Goal: Task Accomplishment & Management: Complete application form

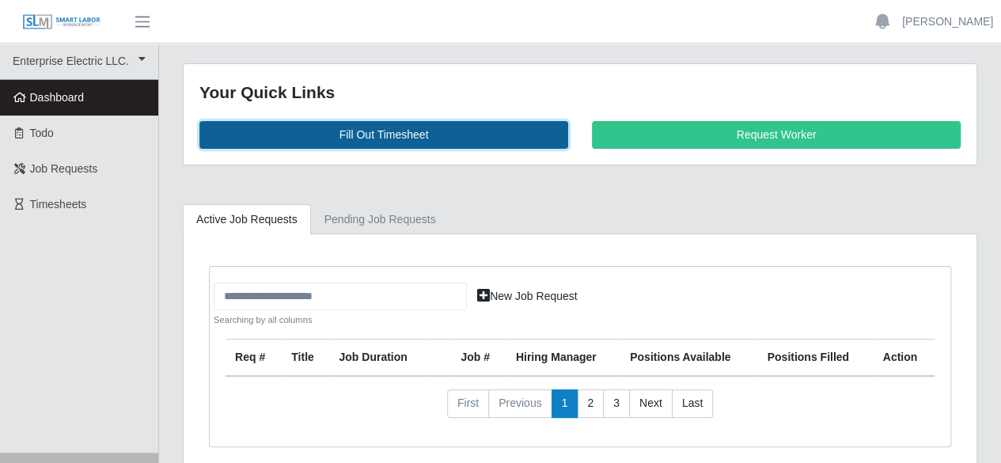
click at [363, 130] on link "Fill Out Timesheet" at bounding box center [383, 135] width 369 height 28
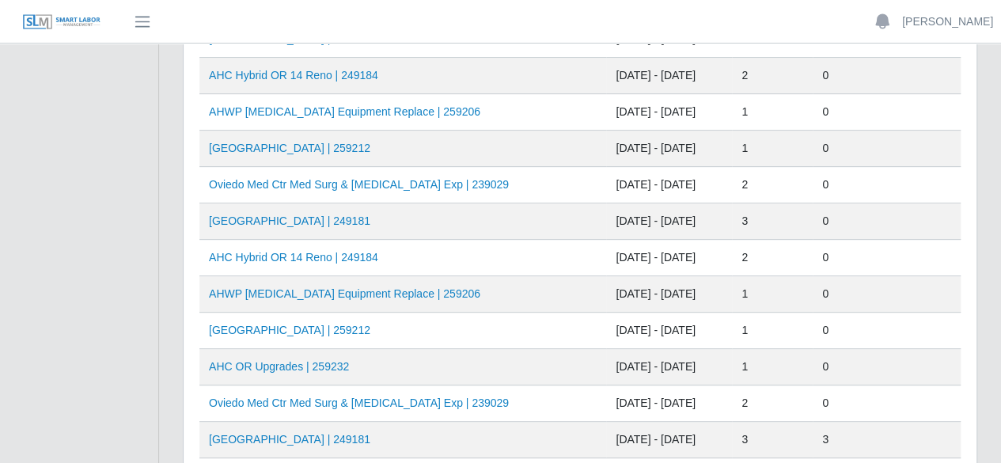
scroll to position [237, 0]
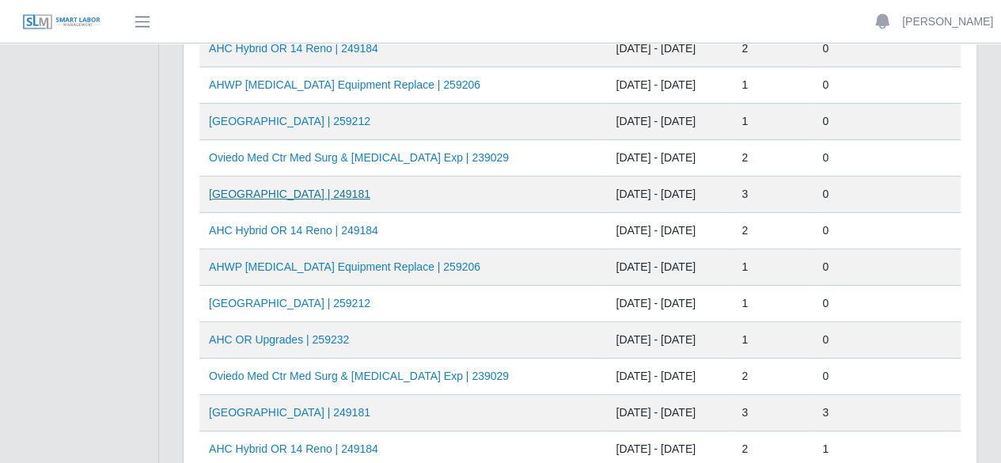
click at [312, 197] on link "AH Celebration Tower | 249181" at bounding box center [289, 193] width 161 height 13
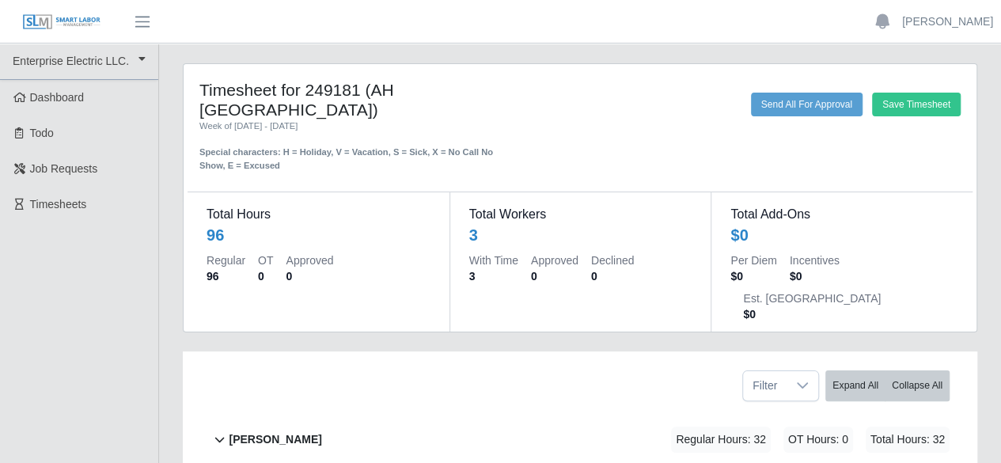
scroll to position [215, 0]
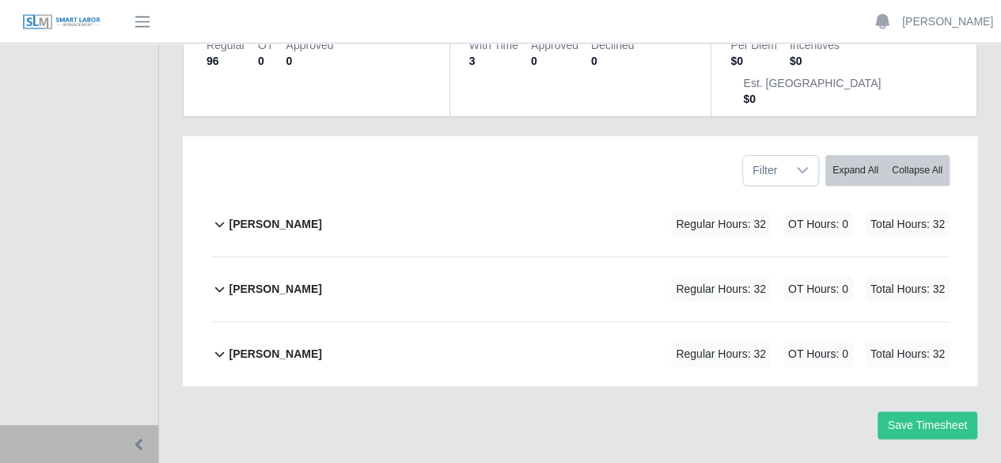
click at [255, 216] on b "[PERSON_NAME]" at bounding box center [275, 224] width 93 height 17
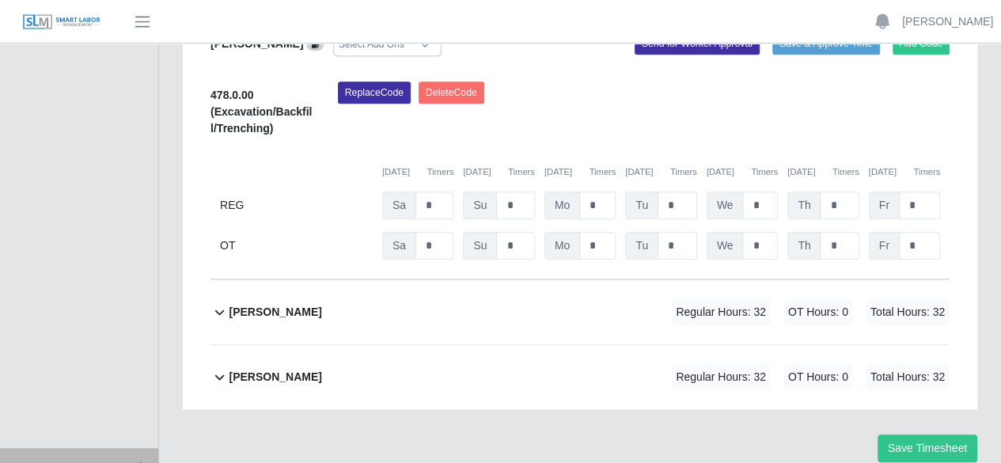
scroll to position [480, 0]
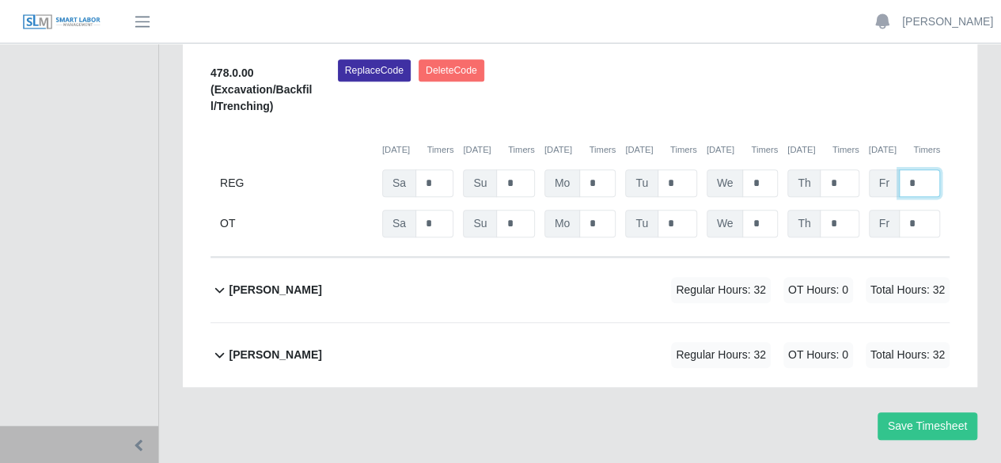
click at [924, 169] on input "*" at bounding box center [919, 183] width 41 height 28
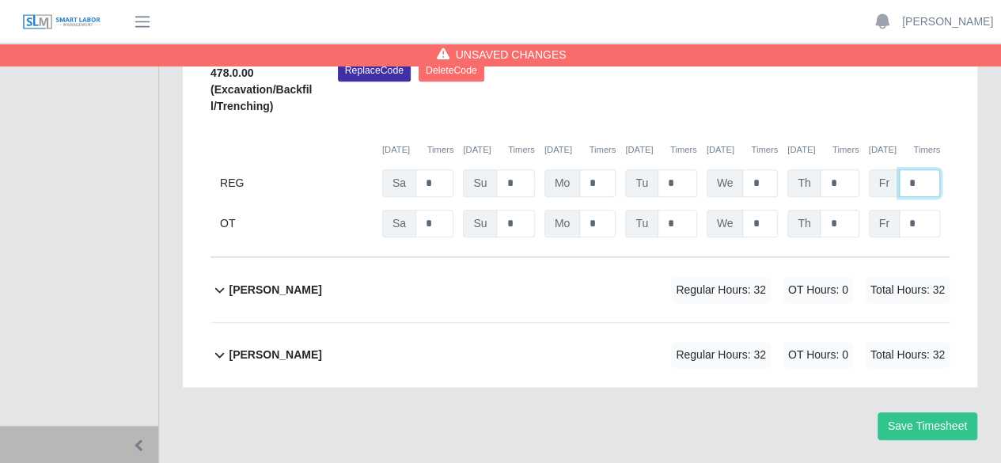
type input "*"
click at [244, 282] on b "pedro alvarez" at bounding box center [275, 290] width 93 height 17
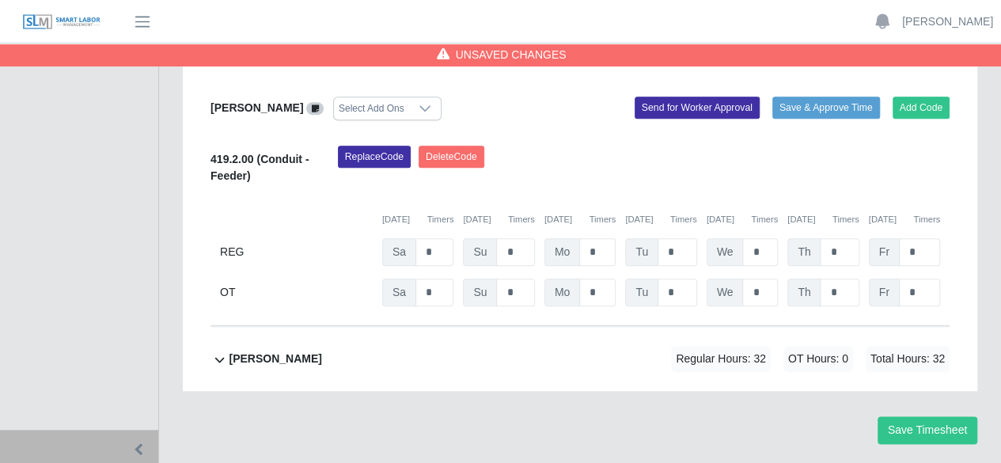
scroll to position [729, 0]
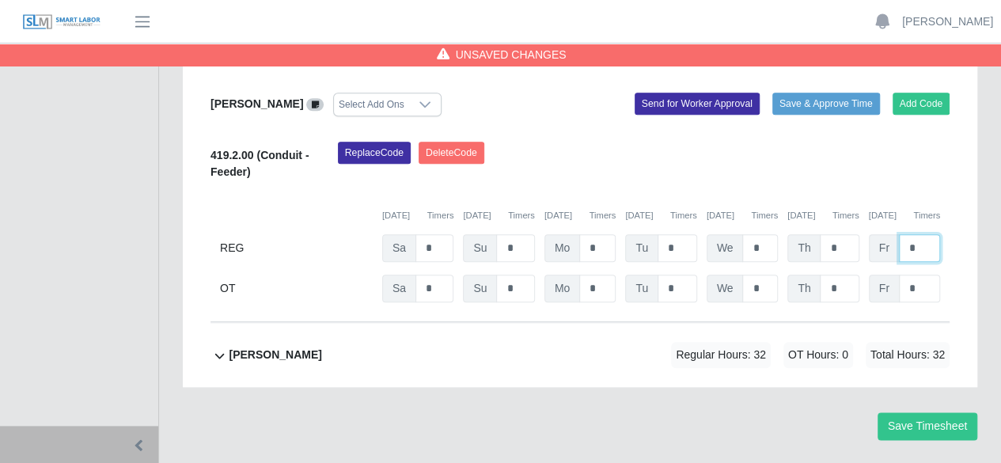
click at [922, 234] on input "*" at bounding box center [919, 248] width 41 height 28
type input "*"
click at [250, 346] on b "ray henderson" at bounding box center [275, 354] width 93 height 17
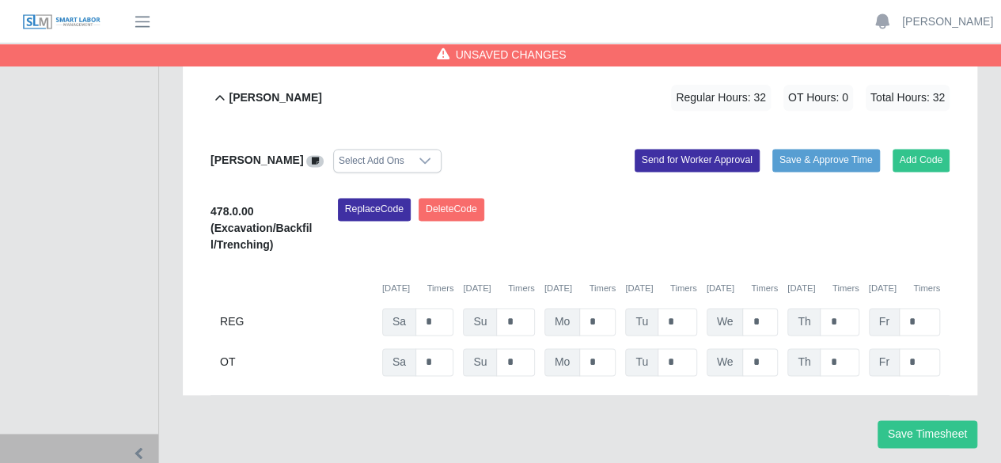
scroll to position [994, 0]
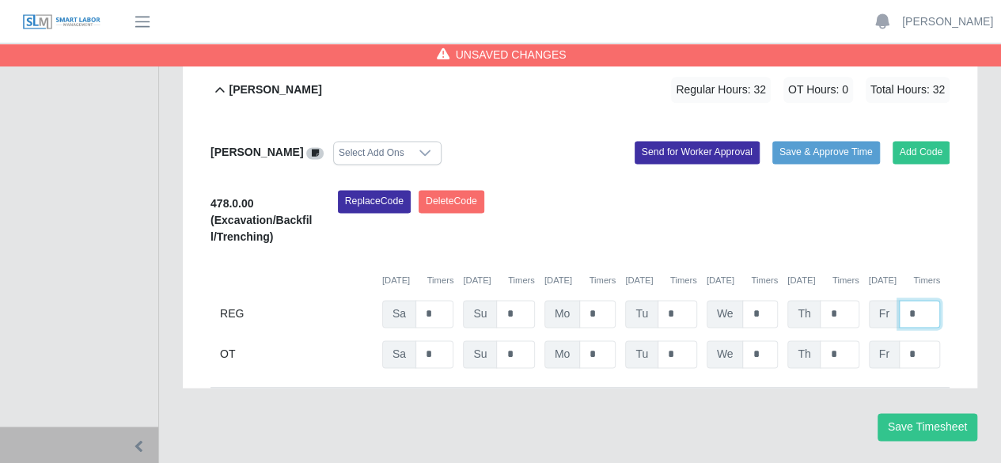
click at [934, 300] on input "*" at bounding box center [919, 314] width 41 height 28
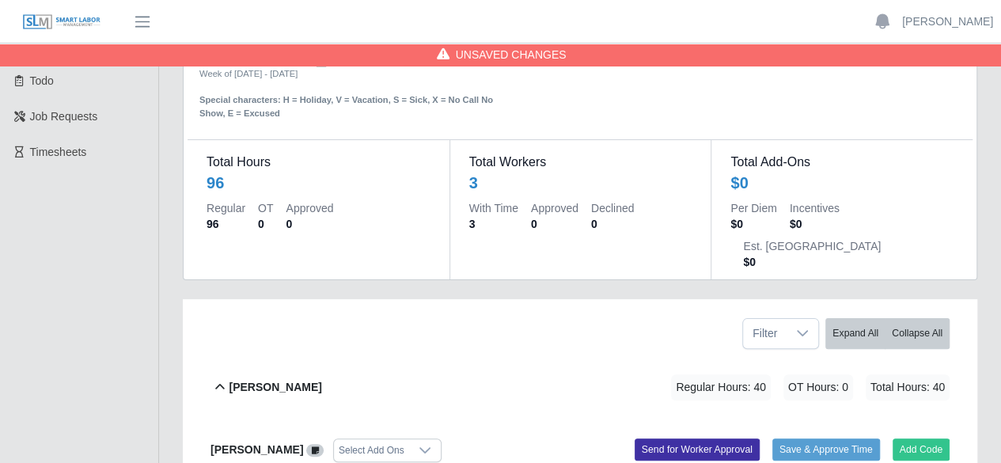
scroll to position [0, 0]
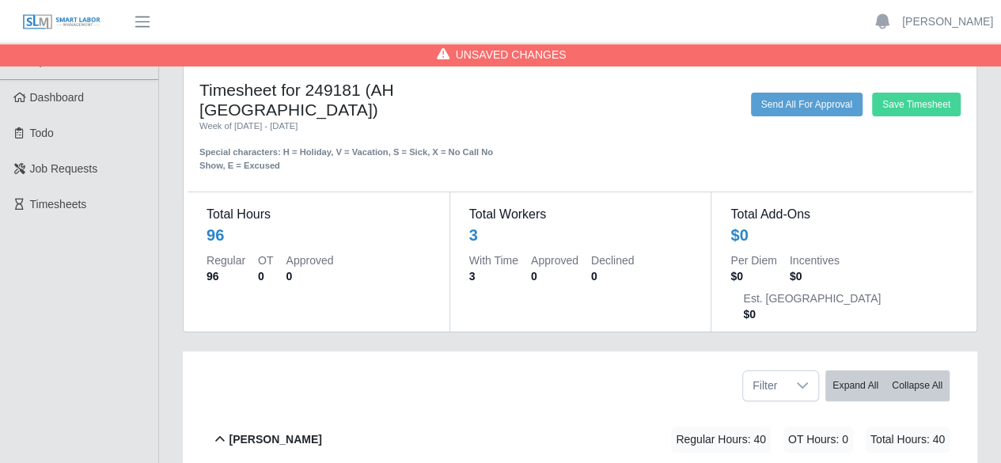
type input "*"
click at [889, 105] on button "Save Timesheet" at bounding box center [916, 105] width 89 height 24
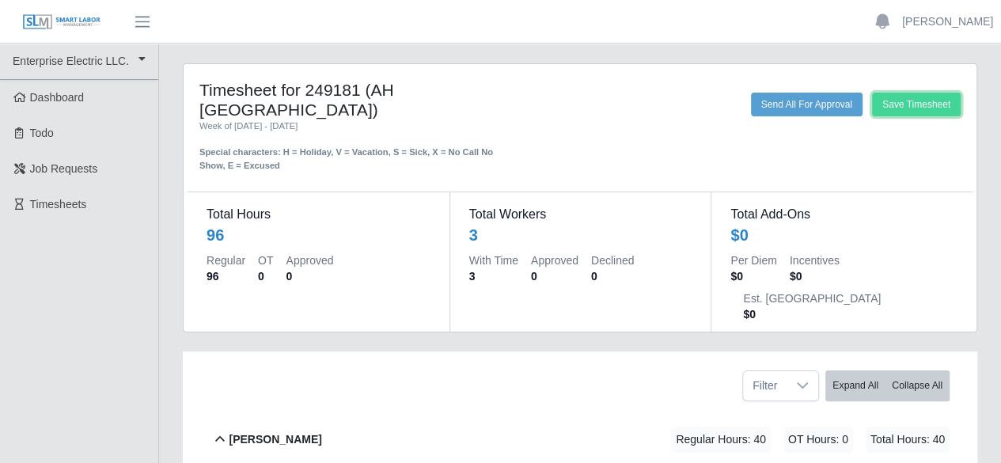
click at [897, 101] on button "Save Timesheet" at bounding box center [916, 105] width 89 height 24
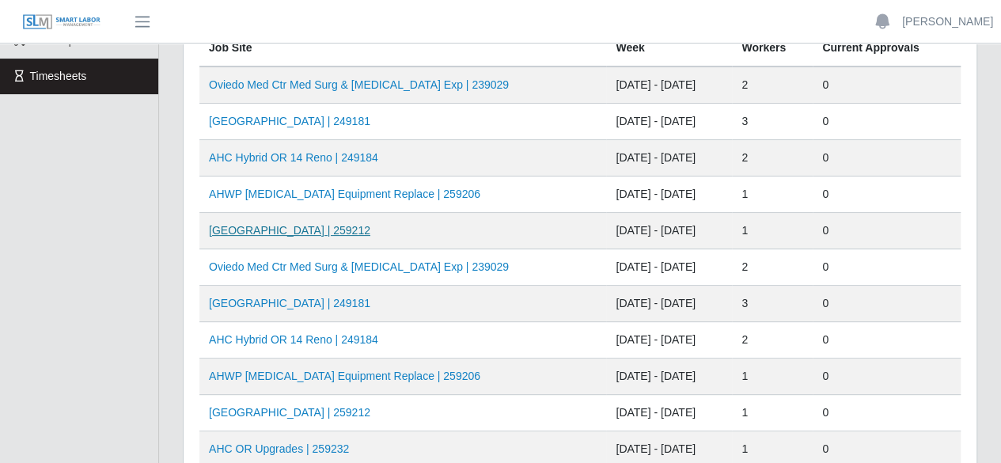
scroll to position [158, 0]
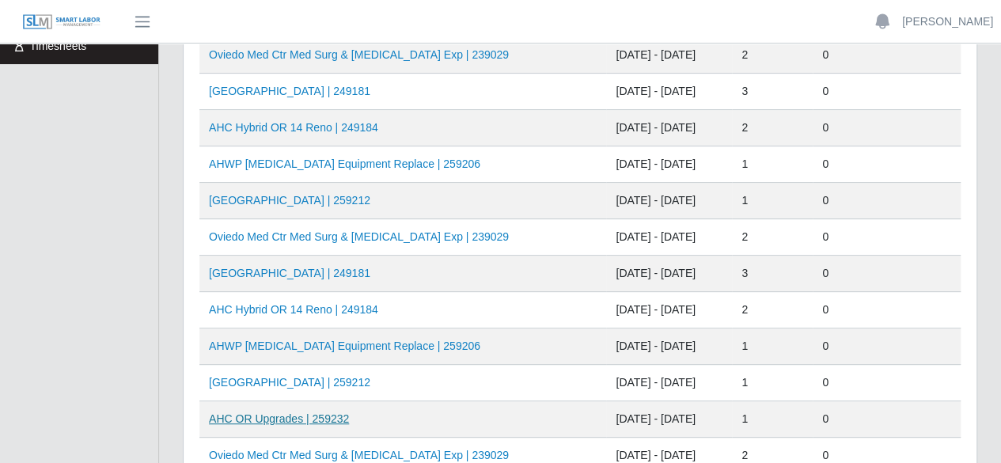
click at [288, 415] on link "AHC OR Upgrades | 259232" at bounding box center [279, 418] width 140 height 13
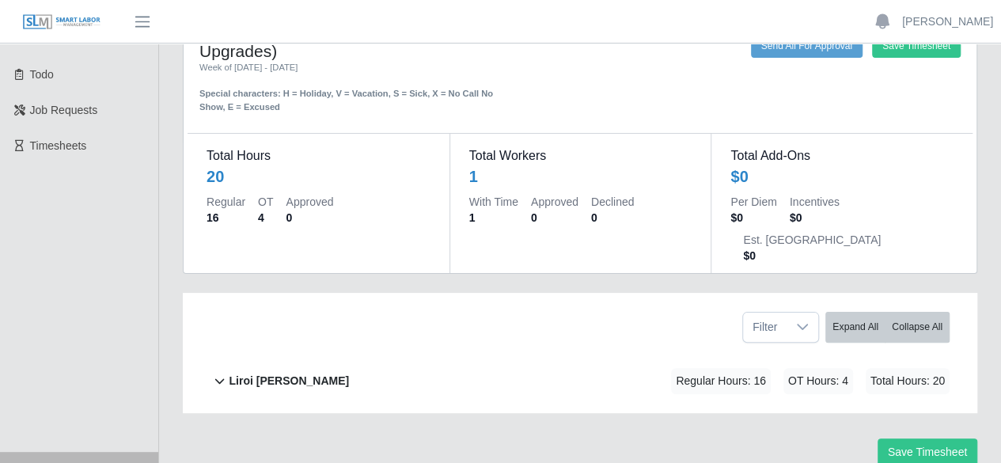
scroll to position [86, 0]
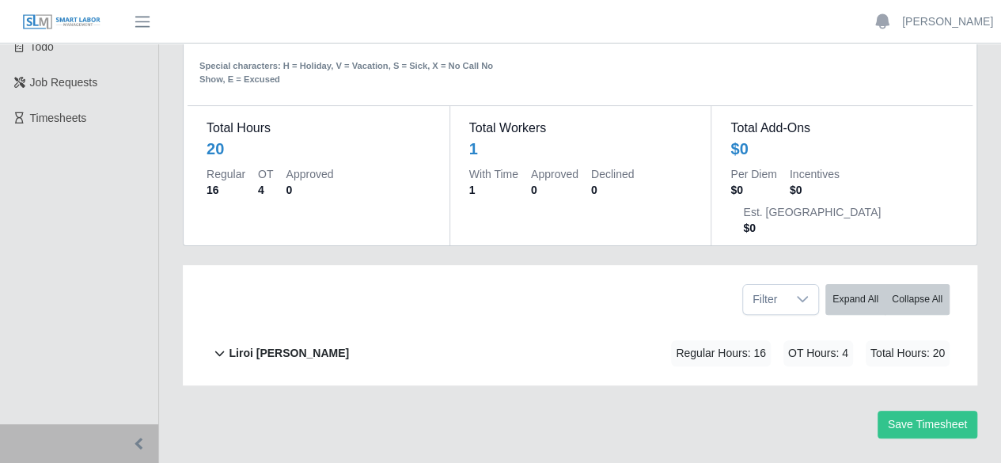
click at [289, 345] on b "Liroi Anguiano" at bounding box center [289, 353] width 120 height 17
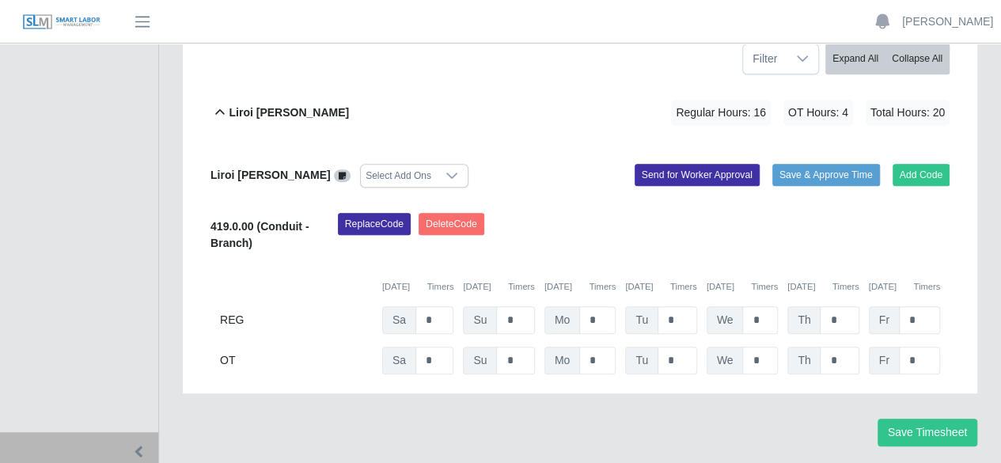
scroll to position [334, 0]
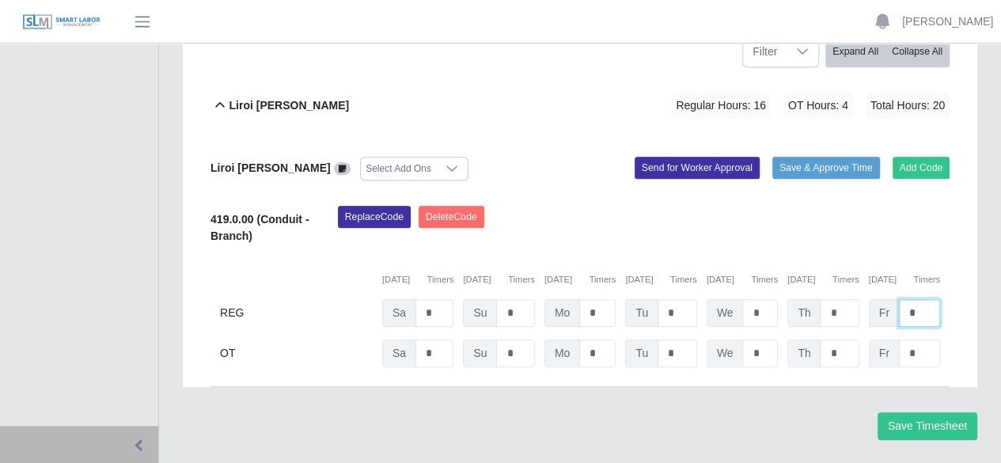
click at [922, 299] on input "*" at bounding box center [919, 313] width 41 height 28
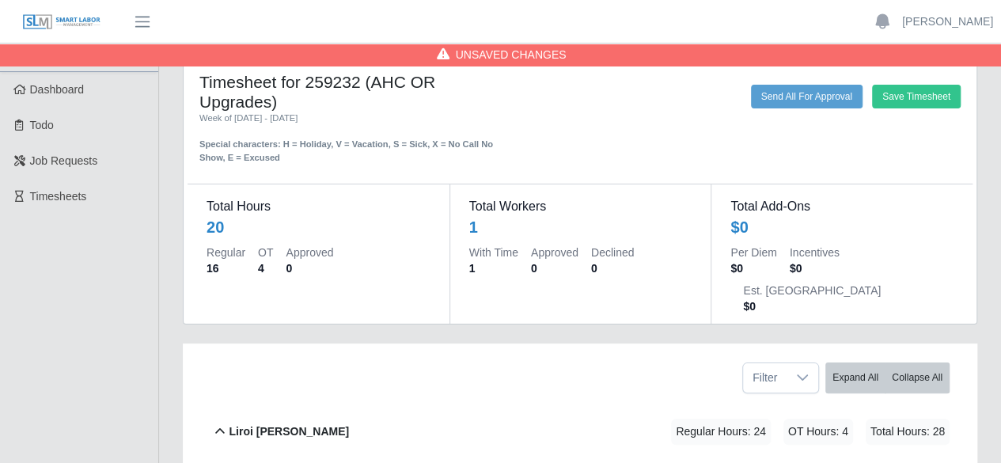
scroll to position [0, 0]
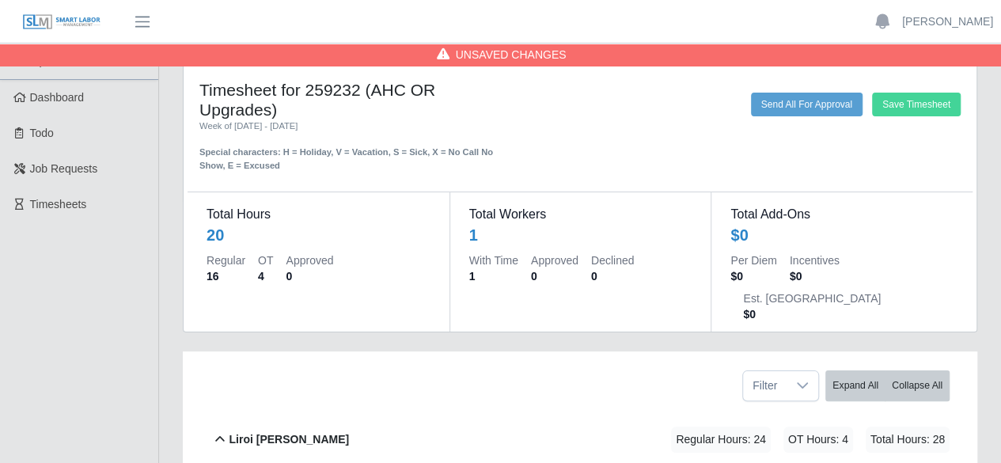
type input "*"
click at [924, 107] on button "Save Timesheet" at bounding box center [916, 105] width 89 height 24
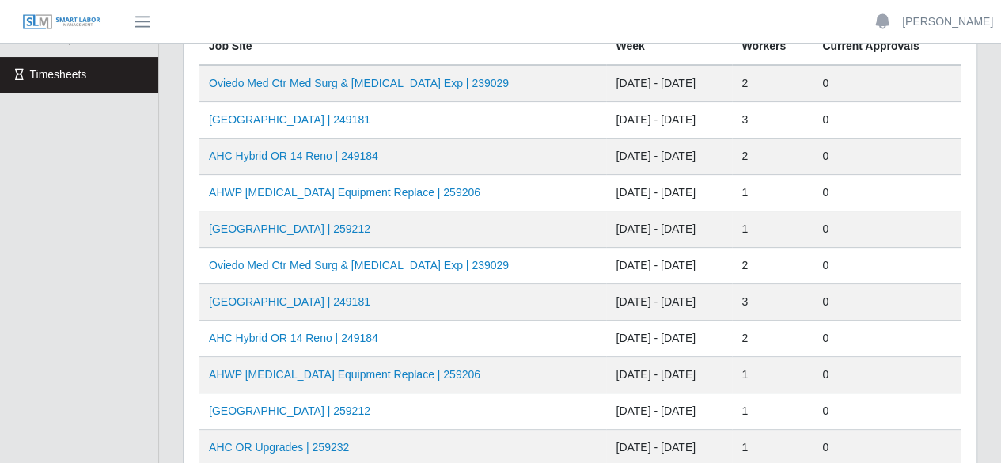
scroll to position [158, 0]
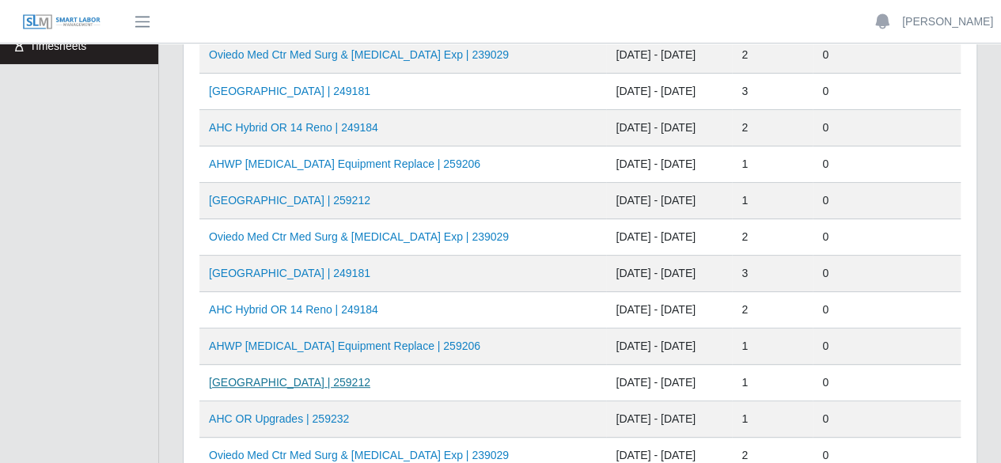
click at [370, 379] on link "[GEOGRAPHIC_DATA] | 259212" at bounding box center [289, 382] width 161 height 13
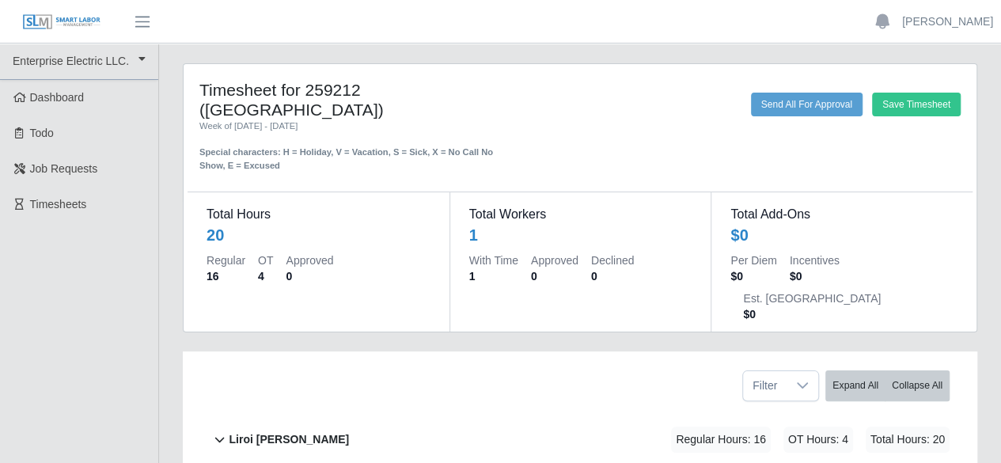
scroll to position [86, 0]
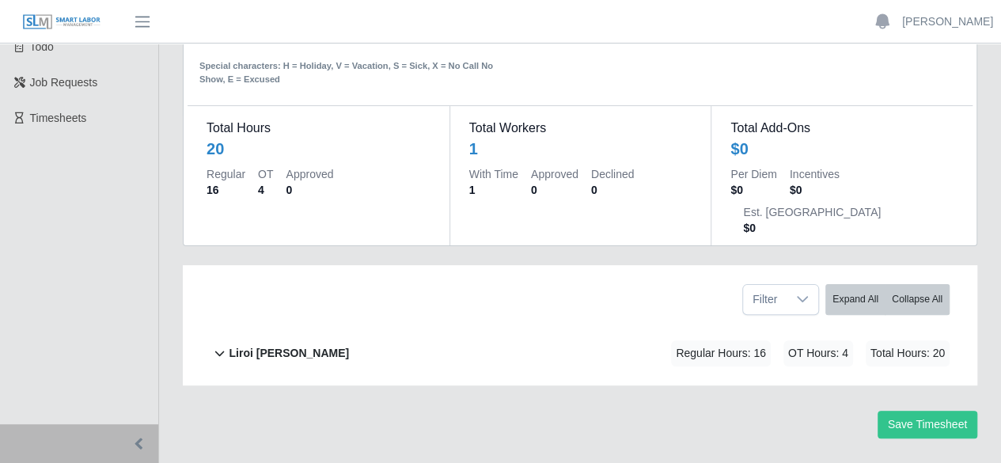
click at [231, 345] on b "Liroi [PERSON_NAME]" at bounding box center [289, 353] width 120 height 17
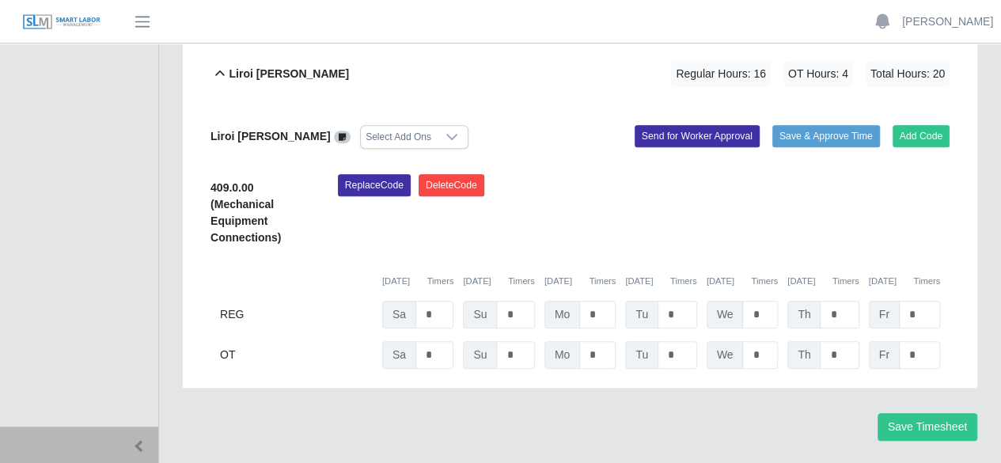
scroll to position [367, 0]
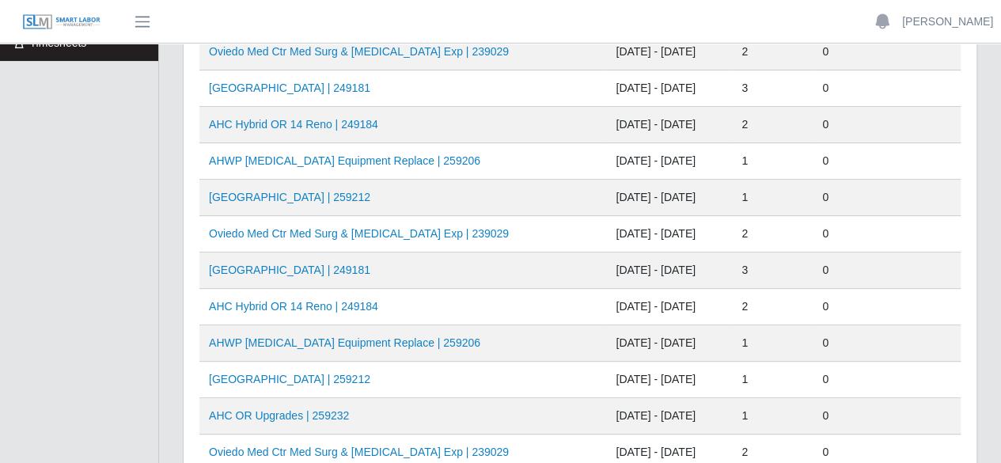
scroll to position [237, 0]
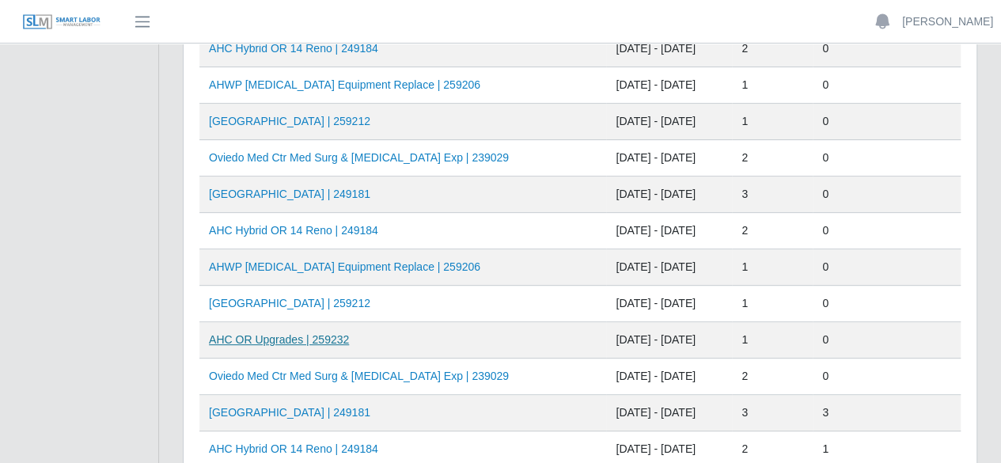
click at [297, 333] on link "AHC OR Upgrades | 259232" at bounding box center [279, 339] width 140 height 13
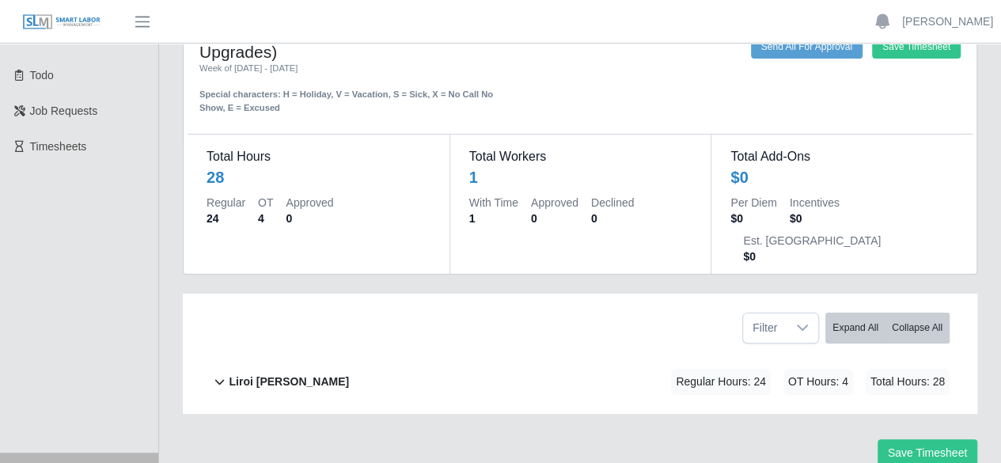
scroll to position [86, 0]
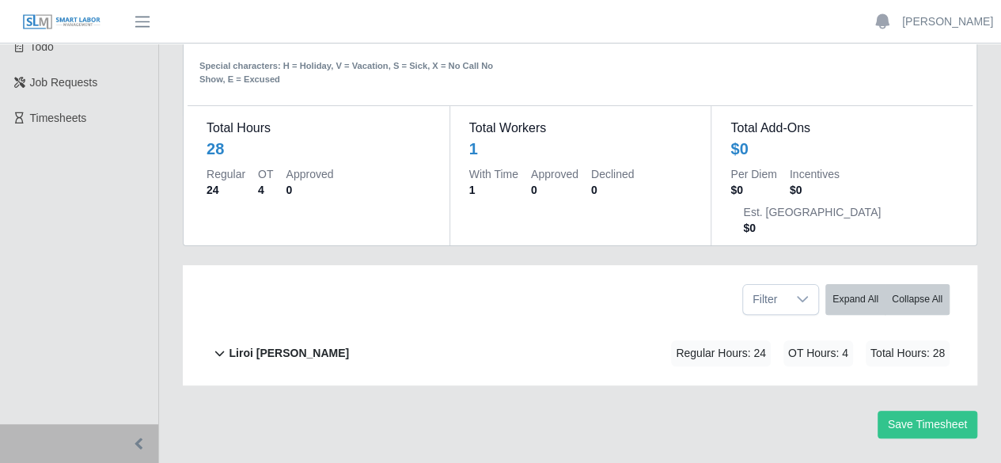
click at [212, 343] on icon at bounding box center [219, 352] width 18 height 19
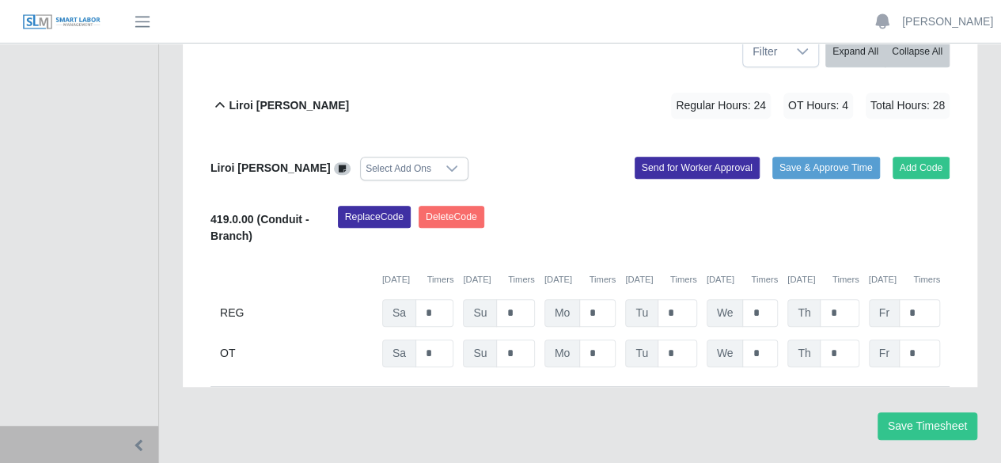
scroll to position [0, 0]
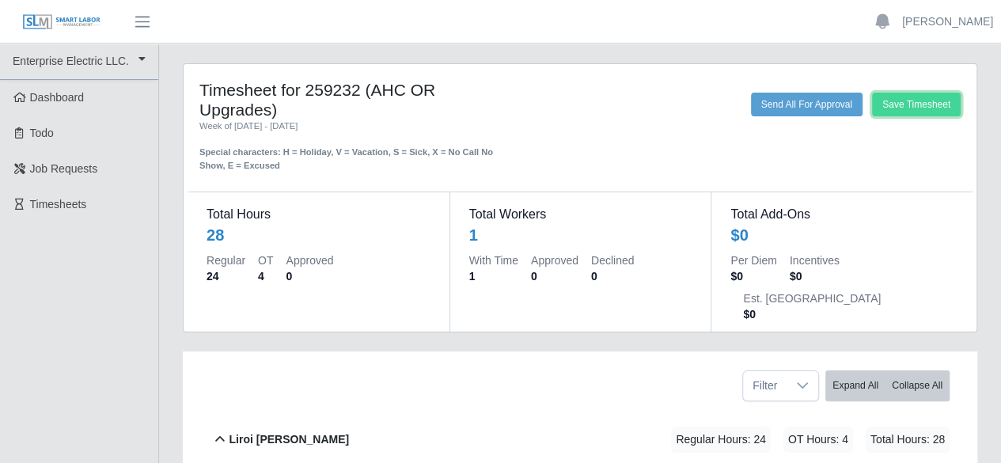
click at [926, 110] on button "Save Timesheet" at bounding box center [916, 105] width 89 height 24
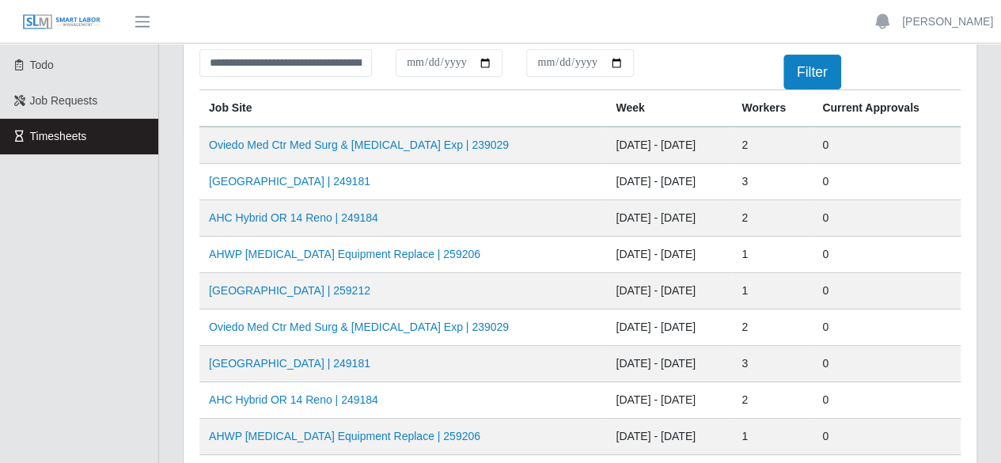
scroll to position [158, 0]
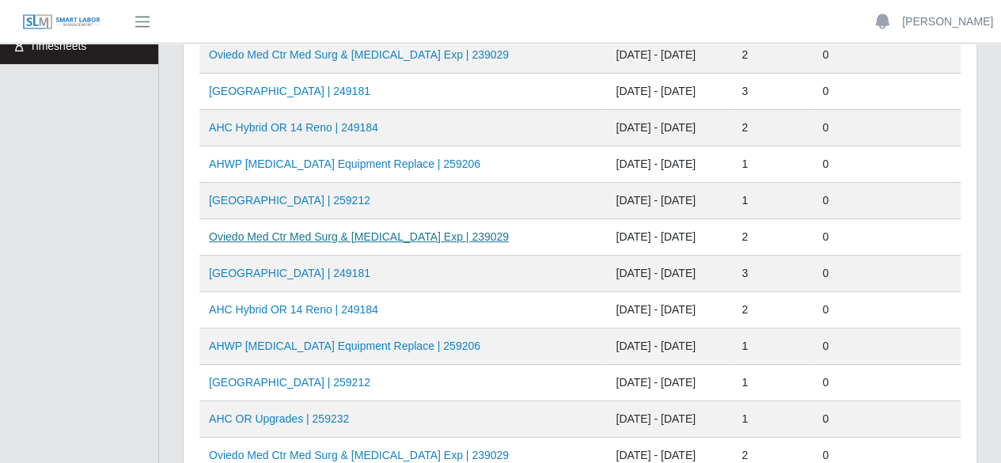
click at [359, 230] on link "Oviedo Med Ctr Med Surg & ICU Exp | 239029" at bounding box center [359, 236] width 300 height 13
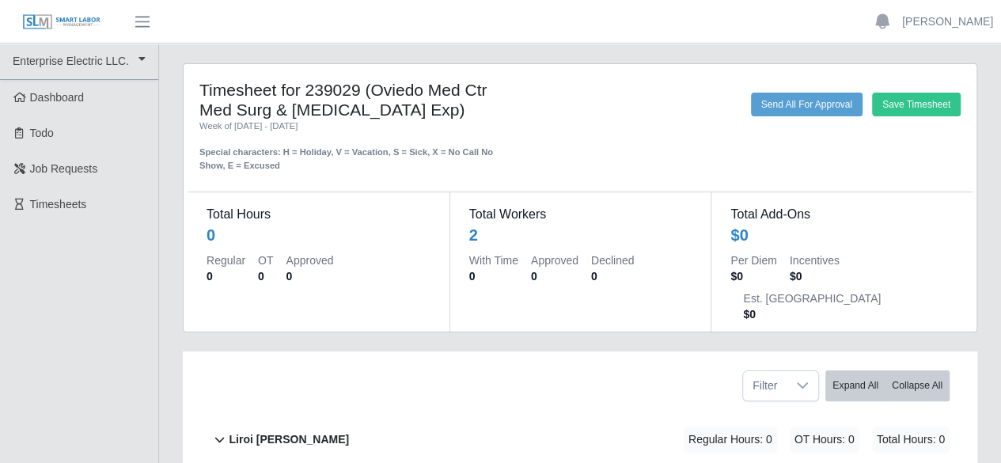
scroll to position [150, 0]
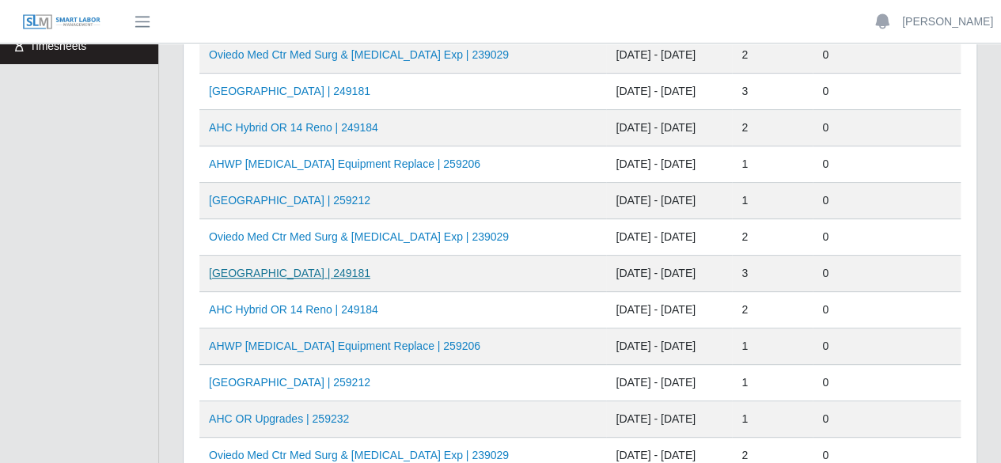
scroll to position [237, 0]
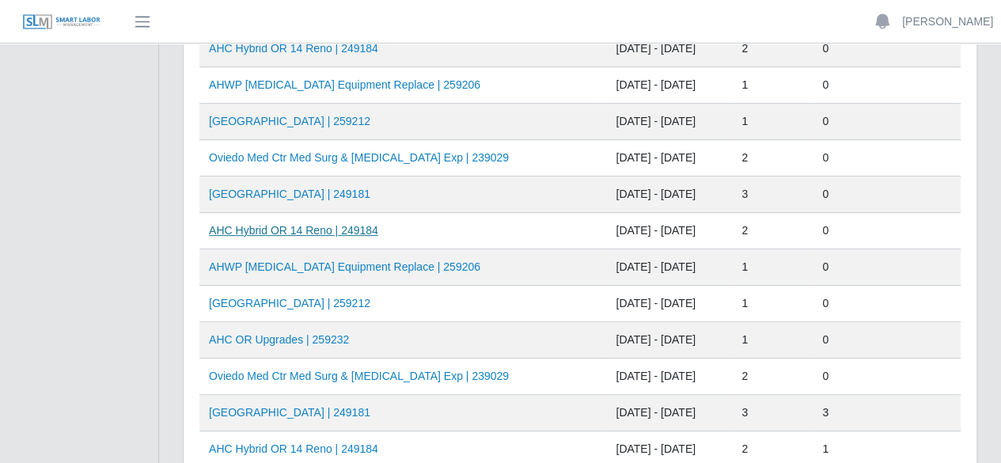
click at [323, 229] on link "AHC Hybrid OR 14 Reno | 249184" at bounding box center [293, 230] width 169 height 13
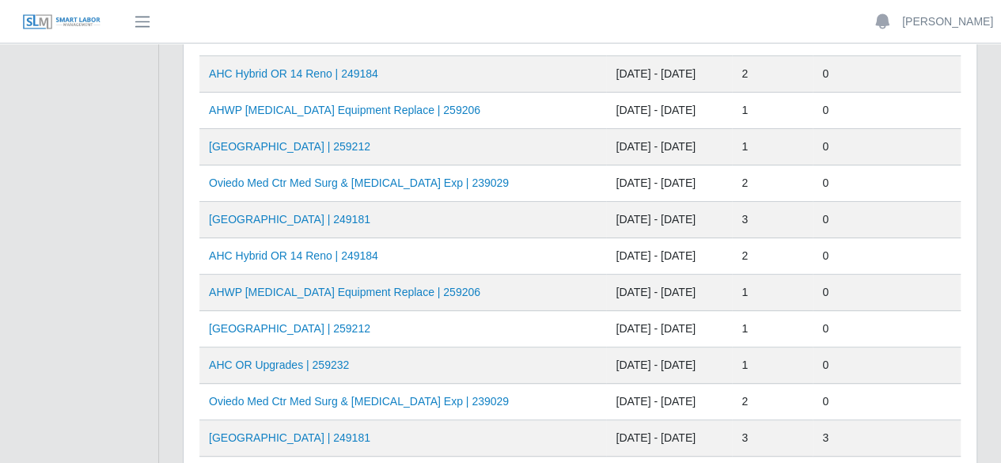
scroll to position [237, 0]
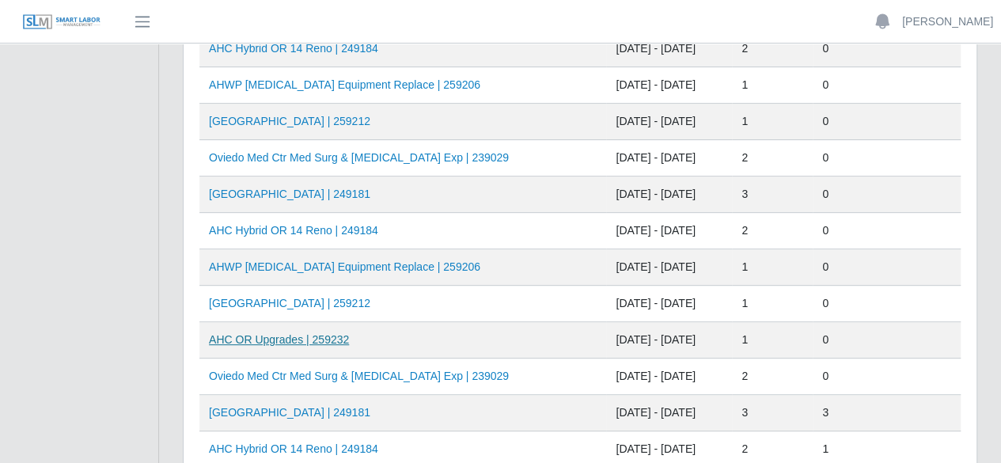
click at [307, 333] on link "AHC OR Upgrades | 259232" at bounding box center [279, 339] width 140 height 13
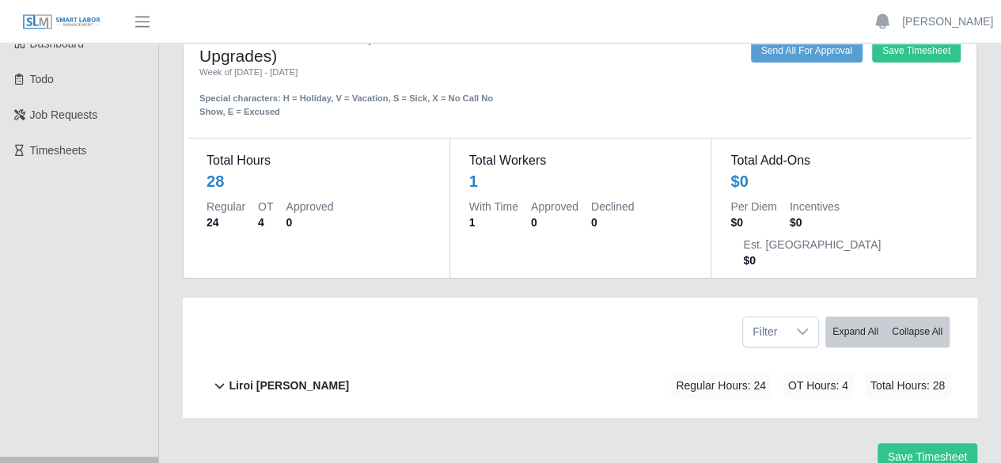
scroll to position [86, 0]
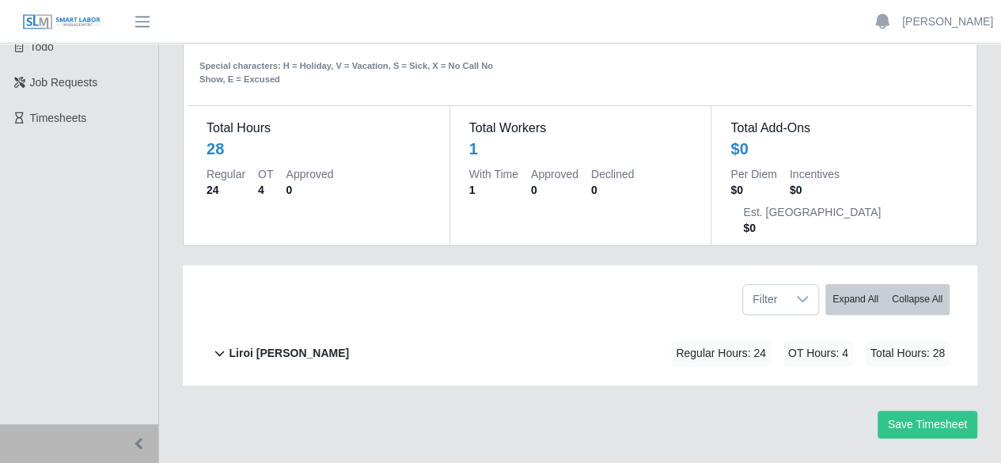
click at [259, 345] on b "Liroi [PERSON_NAME]" at bounding box center [289, 353] width 120 height 17
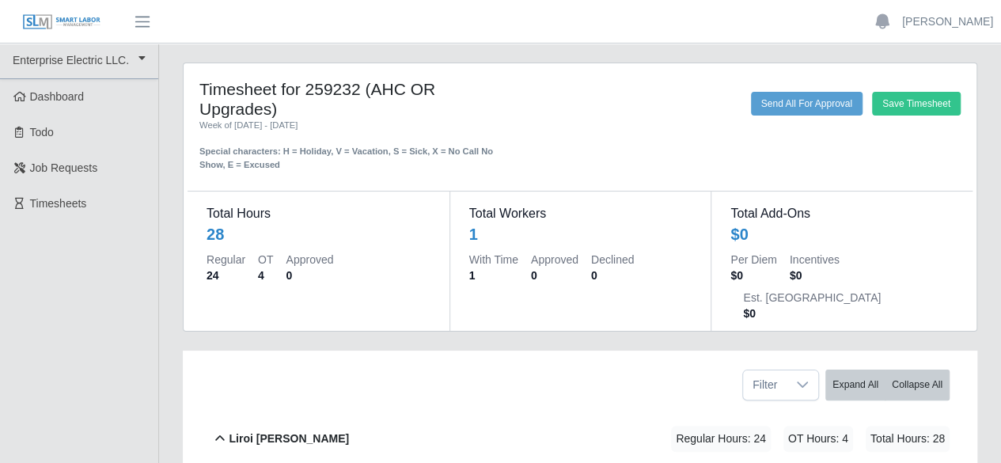
scroll to position [0, 0]
click at [910, 104] on button "Save Timesheet" at bounding box center [916, 105] width 89 height 24
